Goal: Check status: Check status

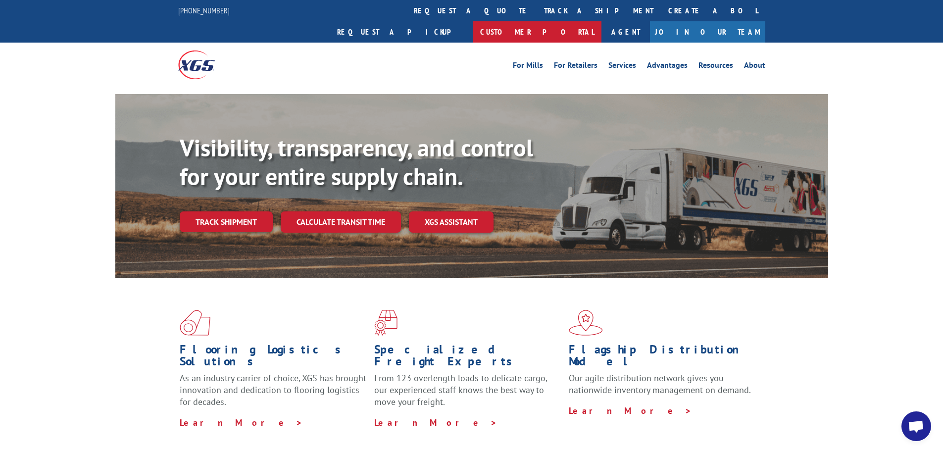
click at [601, 21] on link "Customer Portal" at bounding box center [537, 31] width 129 height 21
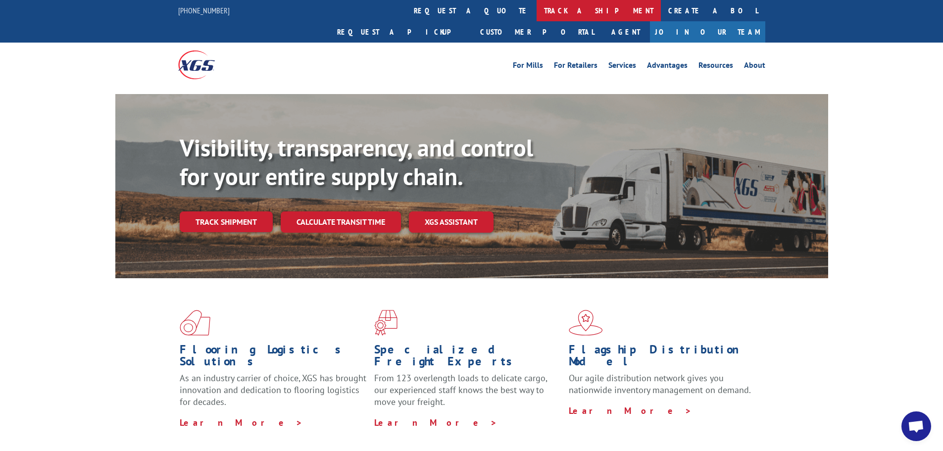
click at [537, 12] on link "track a shipment" at bounding box center [599, 10] width 124 height 21
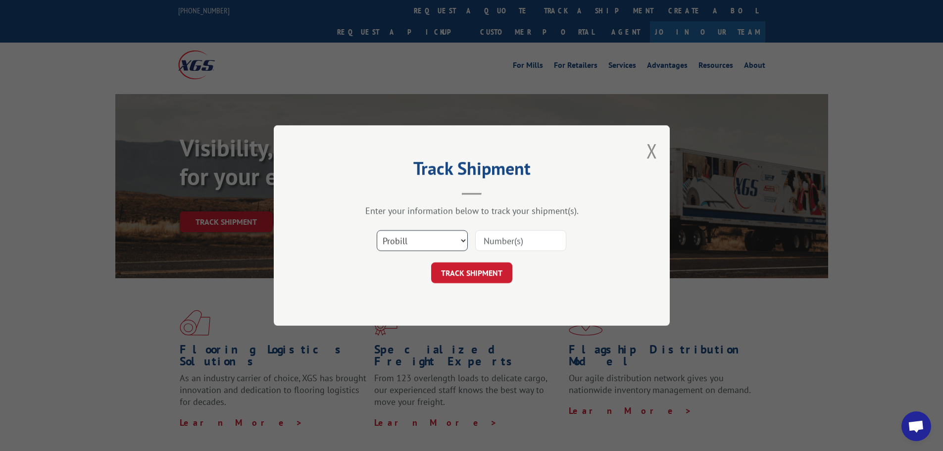
click at [441, 246] on select "Select category... Probill BOL PO" at bounding box center [422, 240] width 91 height 21
select select "bol"
click at [377, 230] on select "Select category... Probill BOL PO" at bounding box center [422, 240] width 91 height 21
click at [505, 243] on input at bounding box center [520, 240] width 91 height 21
type input "2556391"
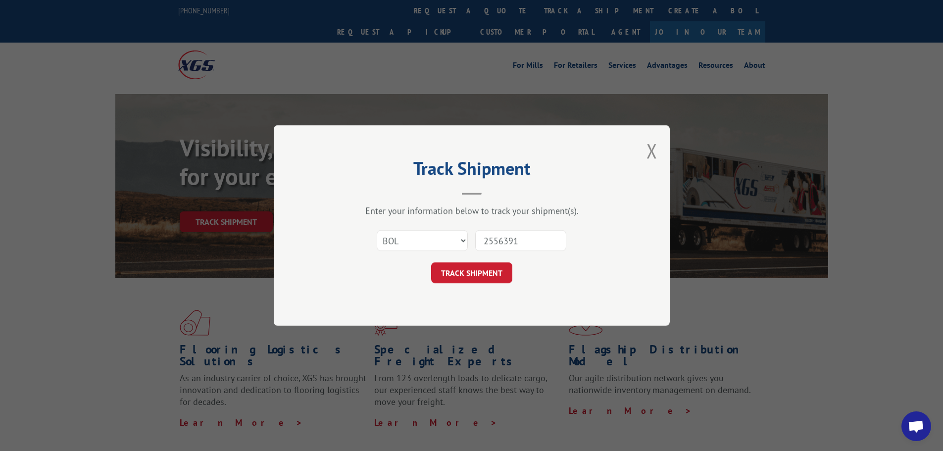
click button "TRACK SHIPMENT" at bounding box center [471, 272] width 81 height 21
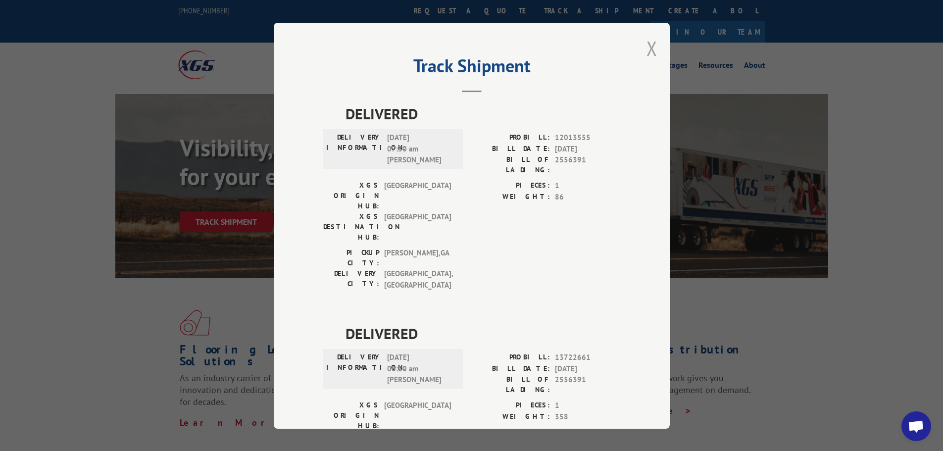
click at [646, 53] on button "Close modal" at bounding box center [651, 48] width 11 height 26
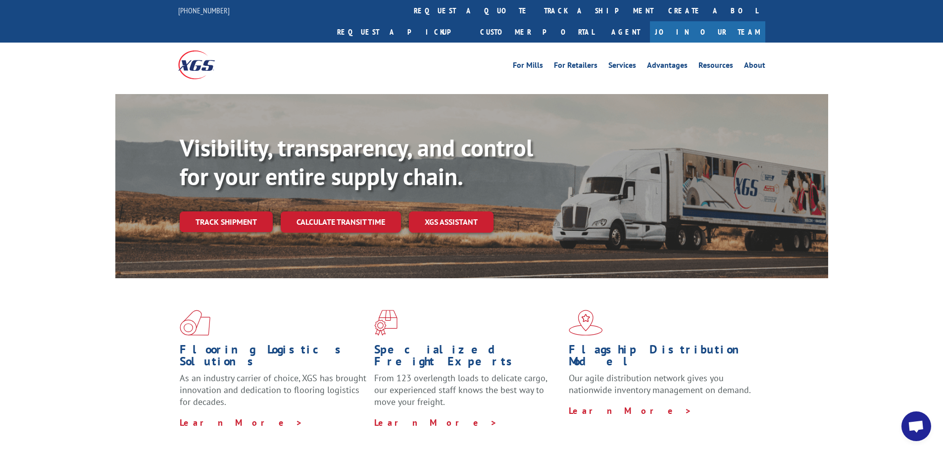
click at [537, 3] on link "track a shipment" at bounding box center [599, 10] width 124 height 21
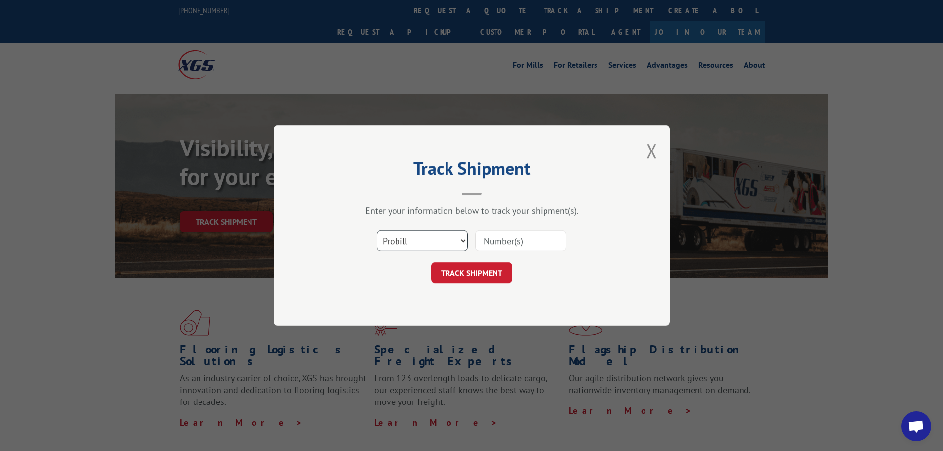
click at [421, 245] on select "Select category... Probill BOL PO" at bounding box center [422, 240] width 91 height 21
select select "bol"
click at [377, 230] on select "Select category... Probill BOL PO" at bounding box center [422, 240] width 91 height 21
click at [505, 246] on input at bounding box center [520, 240] width 91 height 21
type input "2556405"
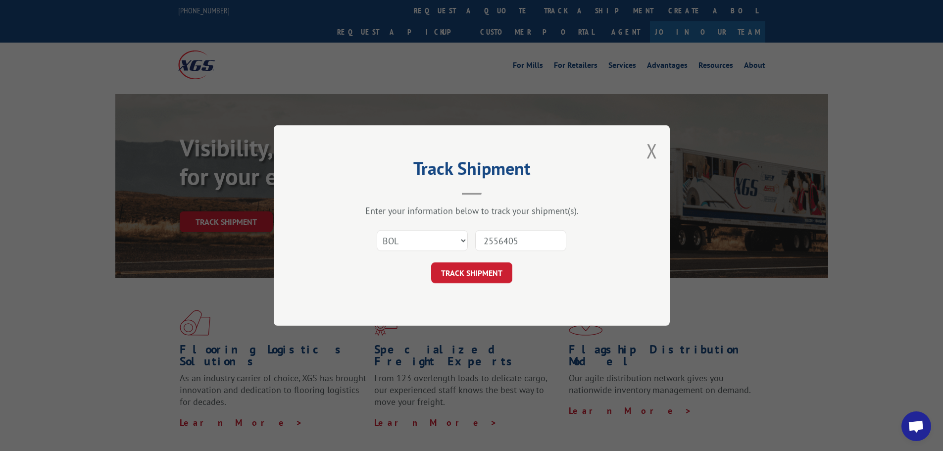
click button "TRACK SHIPMENT" at bounding box center [471, 272] width 81 height 21
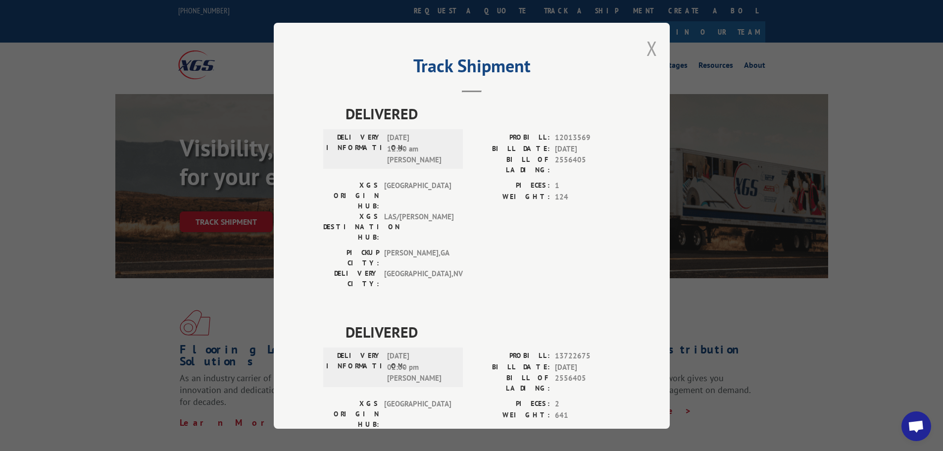
click at [646, 49] on button "Close modal" at bounding box center [651, 48] width 11 height 26
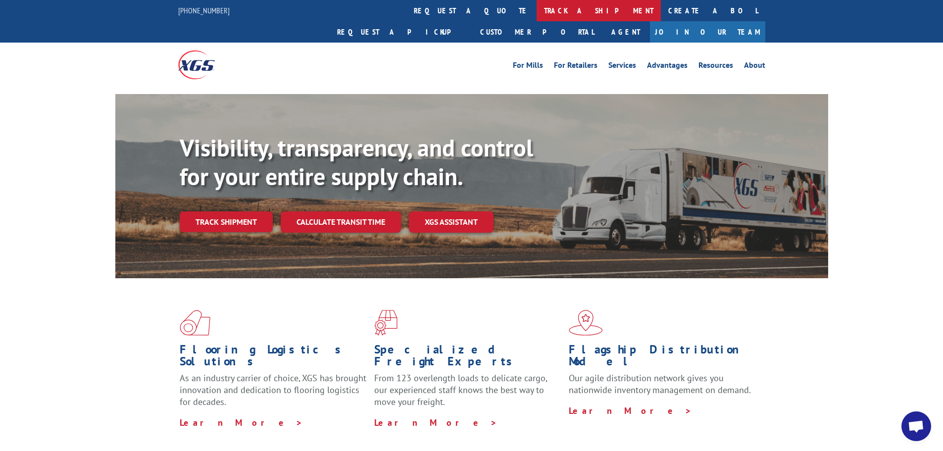
click at [537, 9] on link "track a shipment" at bounding box center [599, 10] width 124 height 21
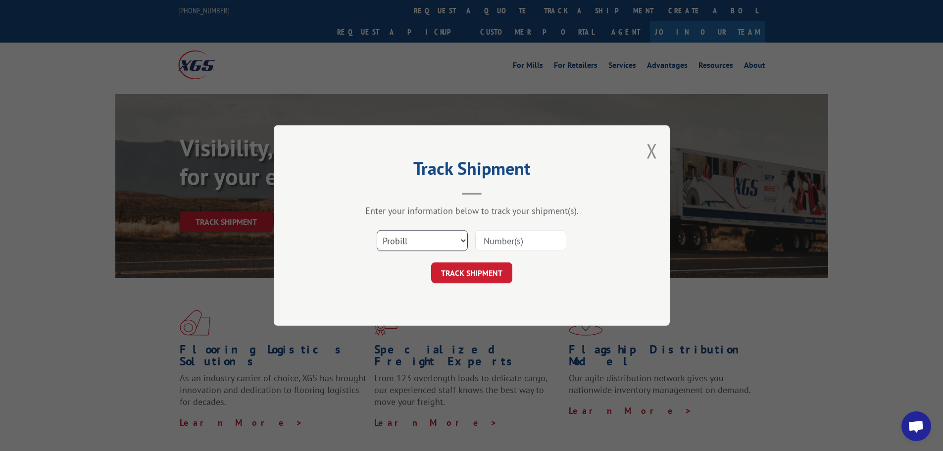
click at [391, 245] on select "Select category... Probill BOL PO" at bounding box center [422, 240] width 91 height 21
select select "bol"
click at [377, 230] on select "Select category... Probill BOL PO" at bounding box center [422, 240] width 91 height 21
click at [500, 241] on input at bounding box center [520, 240] width 91 height 21
type input "2556408"
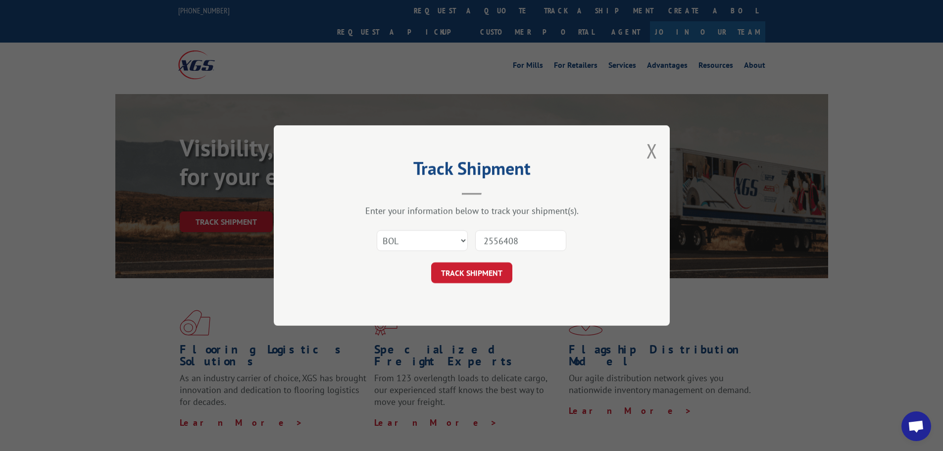
click button "TRACK SHIPMENT" at bounding box center [471, 272] width 81 height 21
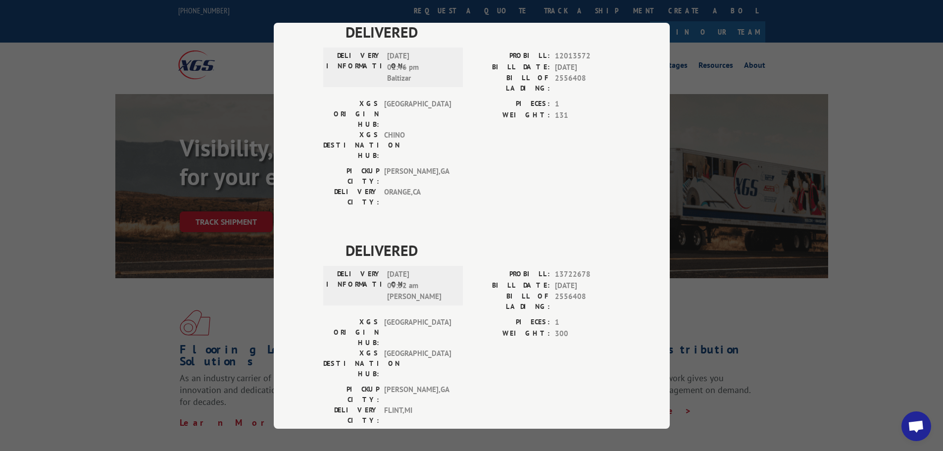
scroll to position [297, 0]
